Goal: Task Accomplishment & Management: Manage account settings

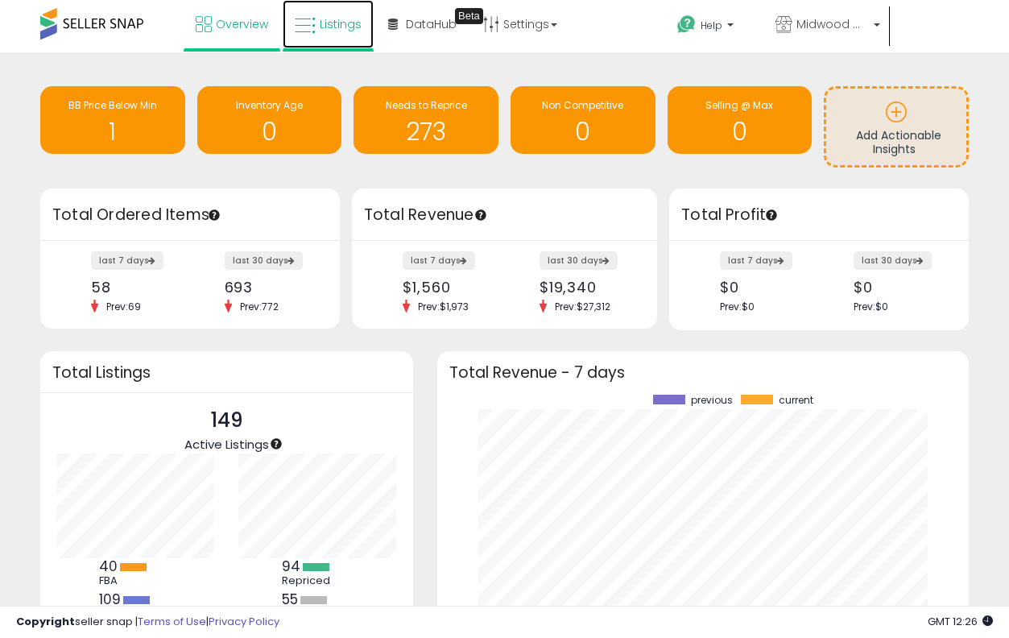
click at [327, 10] on link "Listings" at bounding box center [328, 24] width 91 height 48
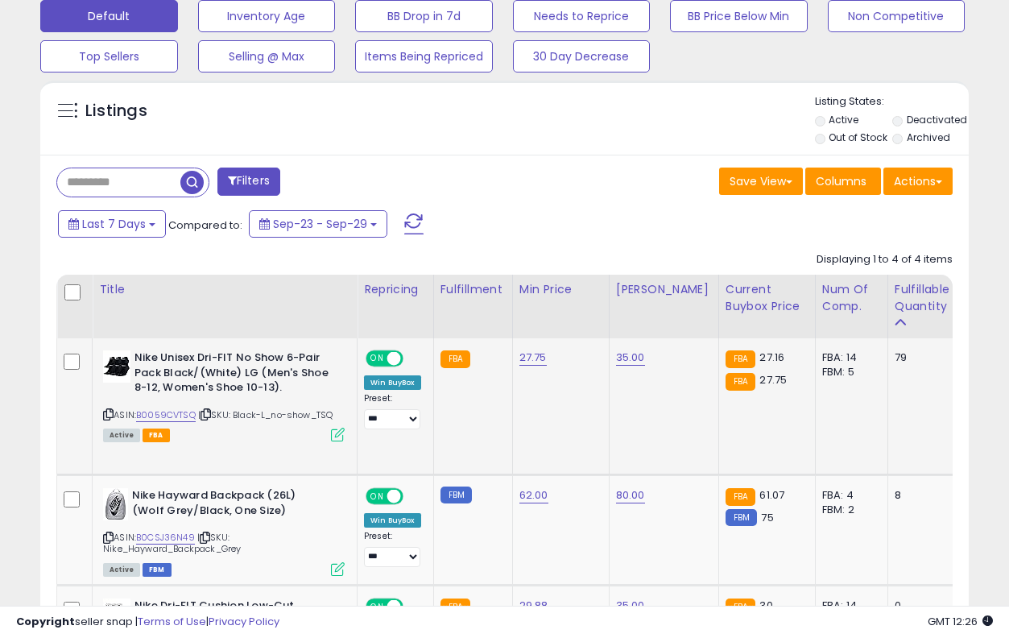
scroll to position [330, 537]
click at [183, 412] on link "B0059CVTSQ" at bounding box center [166, 415] width 60 height 14
click at [532, 359] on link "27.75" at bounding box center [533, 358] width 27 height 16
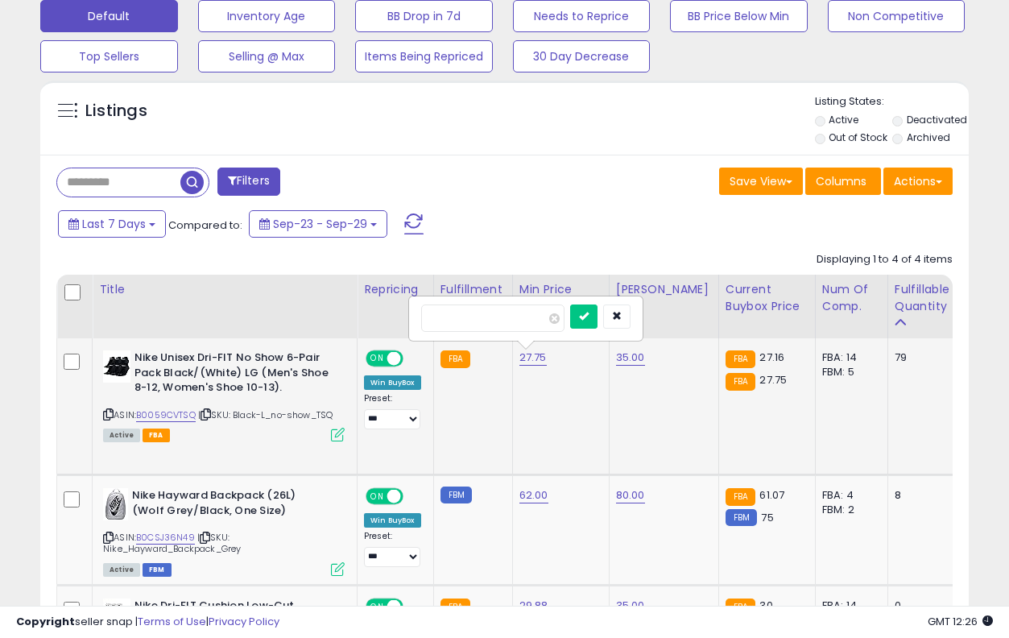
type input "*****"
click button "submit" at bounding box center [583, 316] width 27 height 24
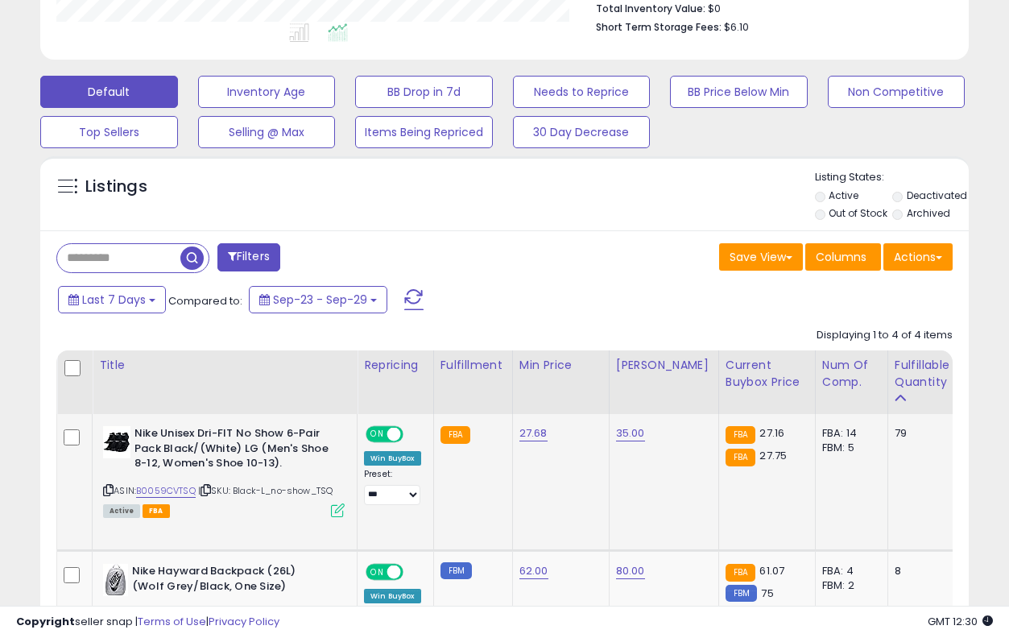
scroll to position [735, 0]
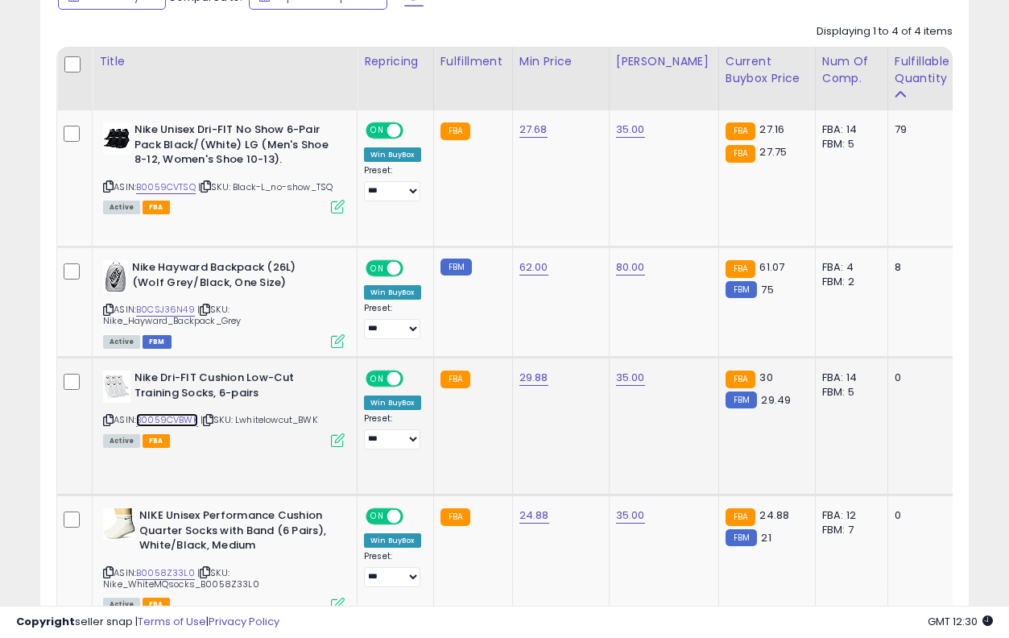
click at [187, 426] on link "B0059CVBWK" at bounding box center [167, 420] width 62 height 14
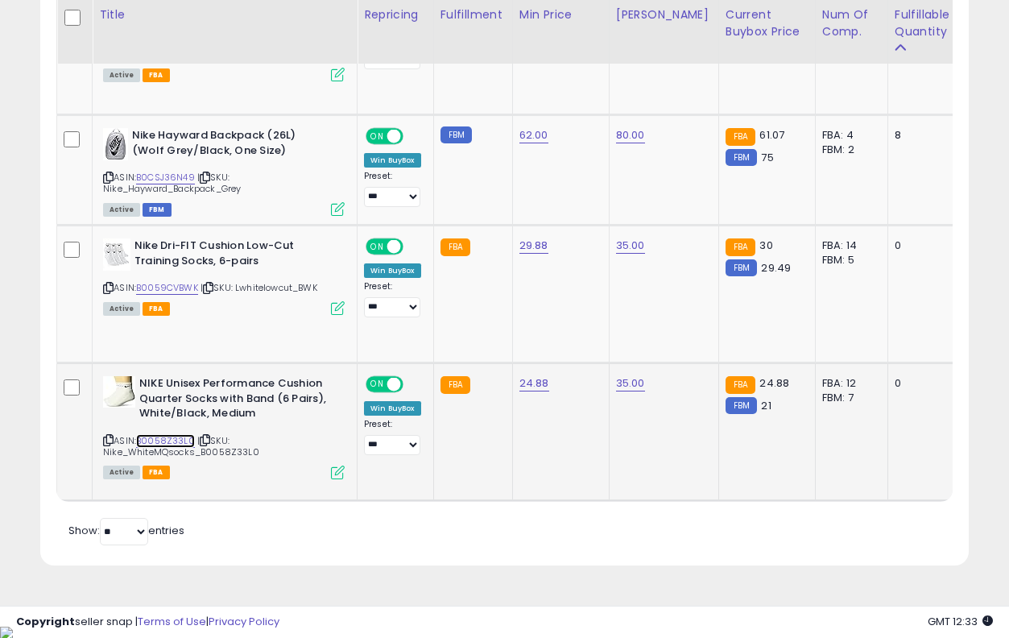
click at [173, 443] on link "B0058Z33L0" at bounding box center [165, 441] width 59 height 14
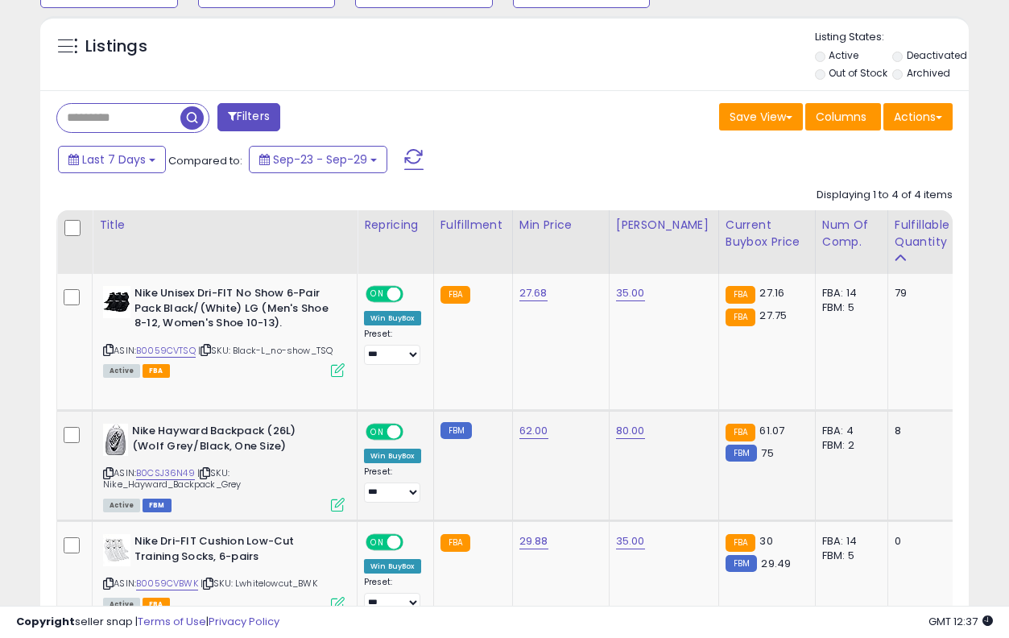
scroll to position [580, 0]
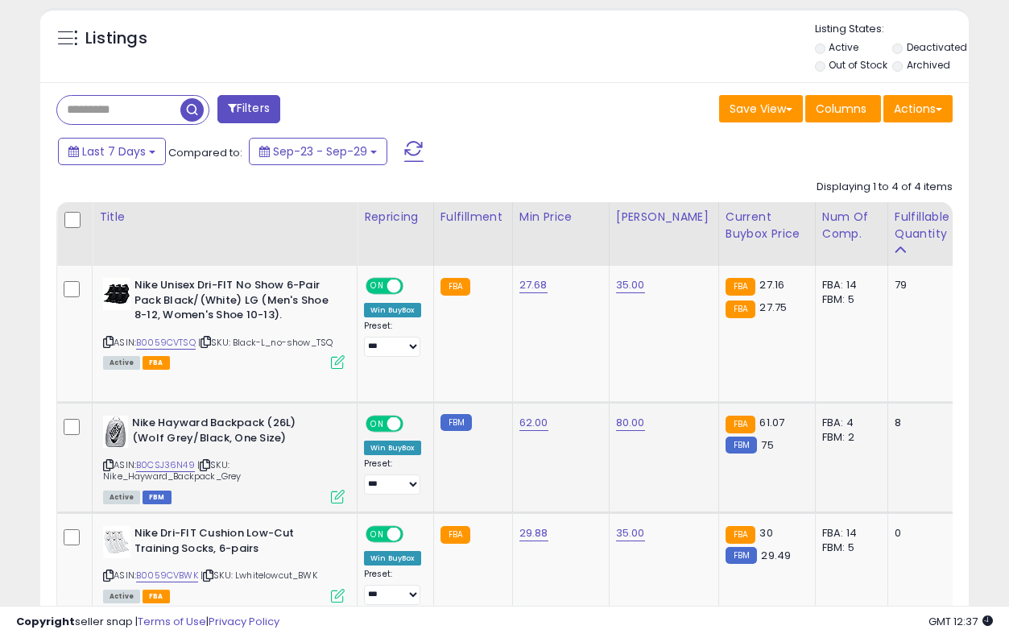
click at [183, 457] on div "ASIN: B0CSJ36N49 | SKU: Nike_Hayward_Backpack_Grey Active FBM" at bounding box center [224, 459] width 242 height 86
click at [179, 462] on link "B0CSJ36N49" at bounding box center [165, 465] width 59 height 14
